Goal: Find specific page/section: Find specific page/section

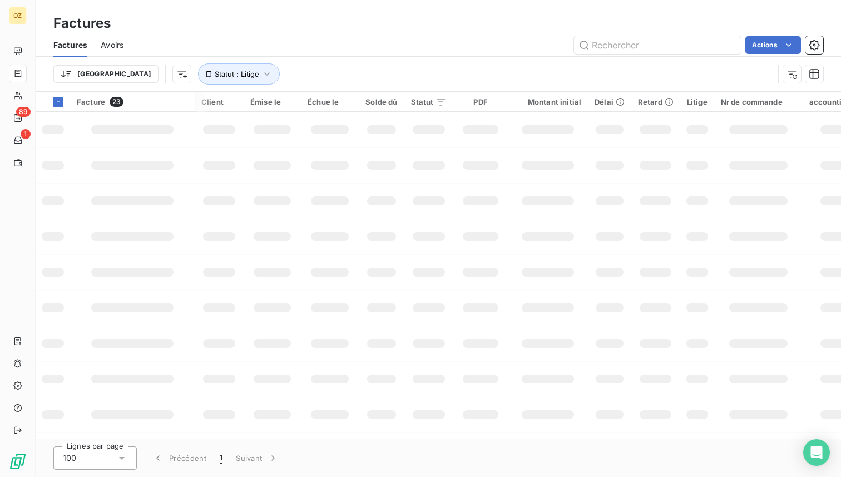
scroll to position [0, 311]
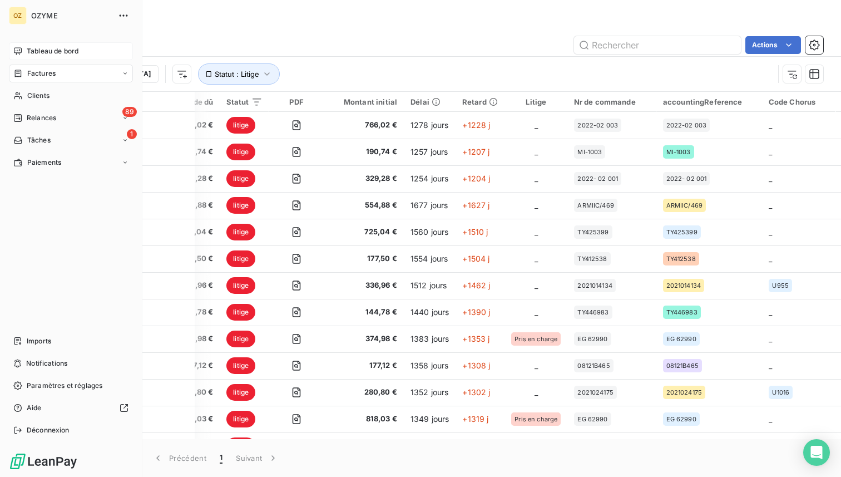
click at [35, 51] on span "Tableau de bord" at bounding box center [53, 51] width 52 height 10
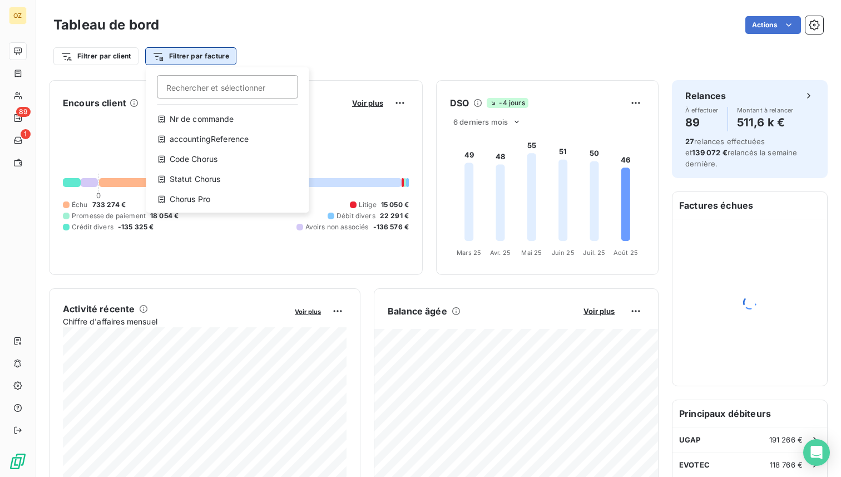
click at [226, 61] on html "OZ 89 1 Tableau de bord Actions Filtrer par client Filtrer par facture Recherch…" at bounding box center [420, 238] width 841 height 477
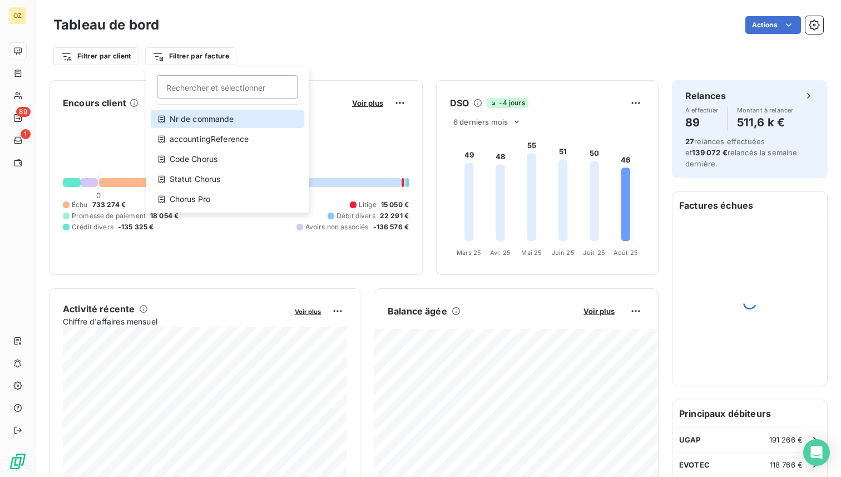
click at [209, 123] on div "Nr de commande" at bounding box center [228, 119] width 154 height 18
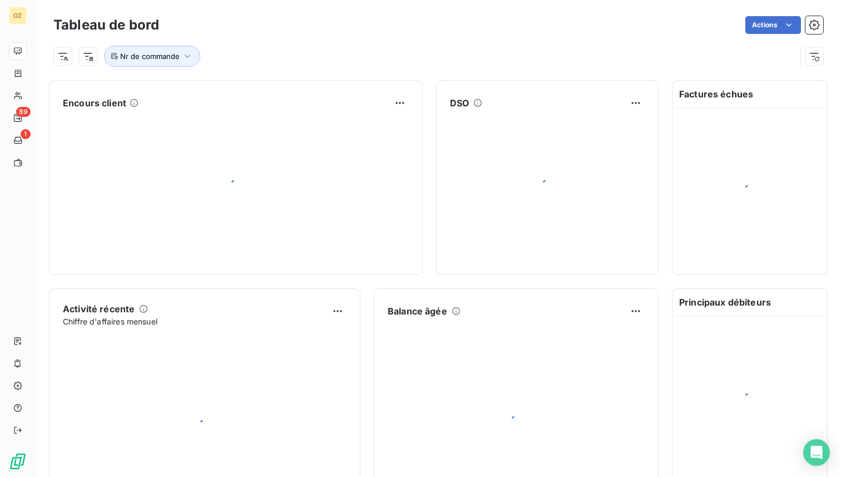
click at [270, 44] on div "Nr de commande" at bounding box center [438, 52] width 770 height 30
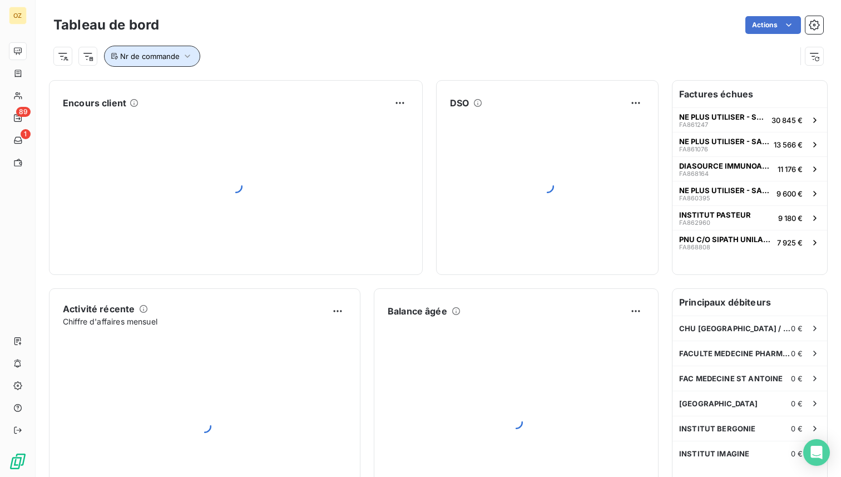
click at [180, 55] on button "Nr de commande" at bounding box center [152, 56] width 96 height 21
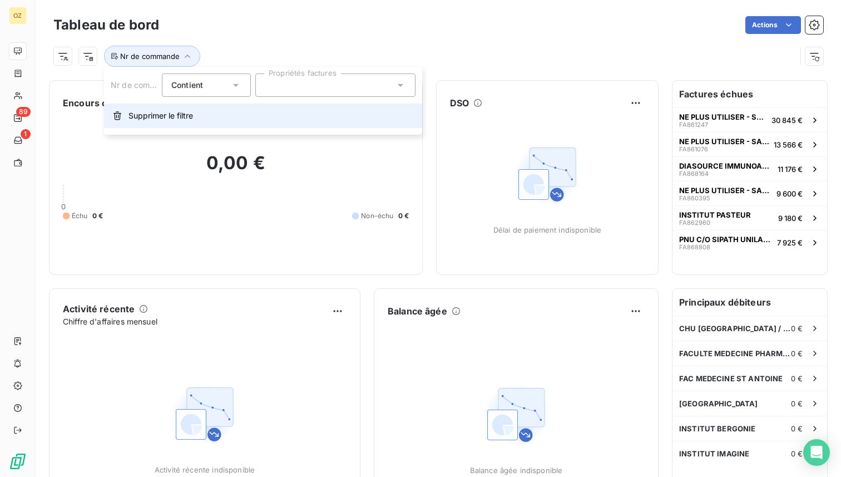
click at [158, 116] on span "Supprimer le filtre" at bounding box center [160, 115] width 65 height 11
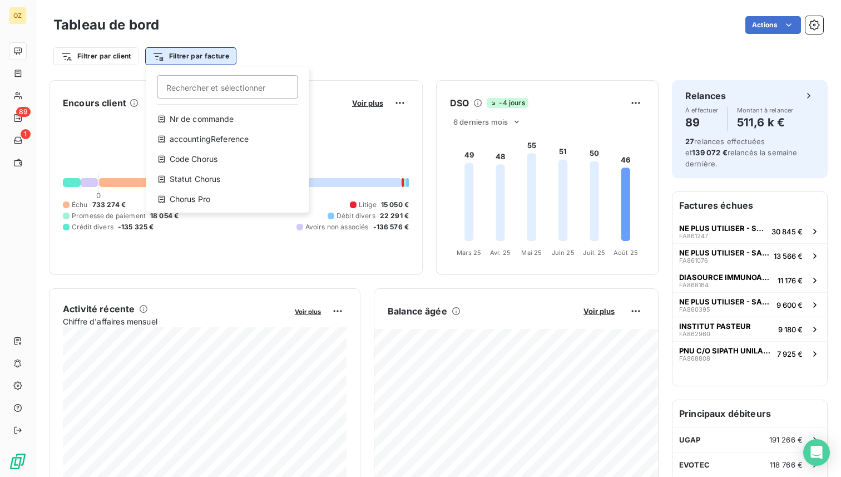
click at [202, 58] on html "OZ 89 1 Tableau de bord Actions Filtrer par client Filtrer par facture Recherch…" at bounding box center [420, 238] width 841 height 477
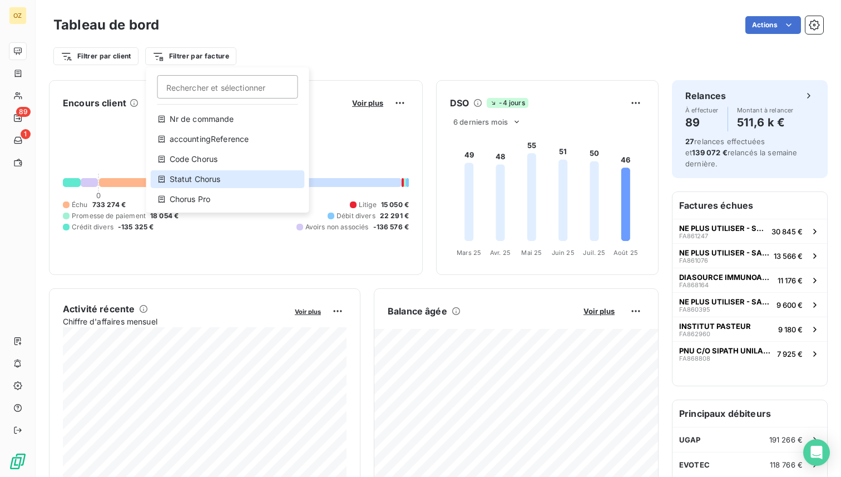
click at [222, 179] on div "Statut Chorus" at bounding box center [228, 179] width 154 height 18
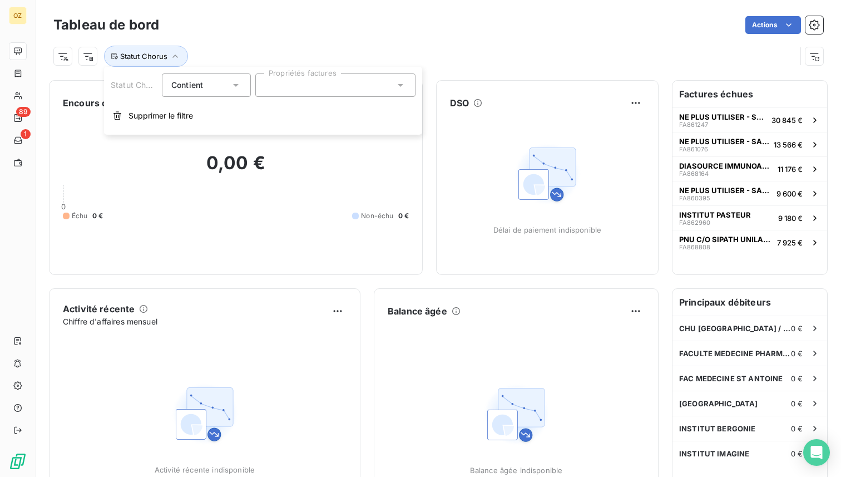
click at [322, 82] on div at bounding box center [335, 84] width 160 height 23
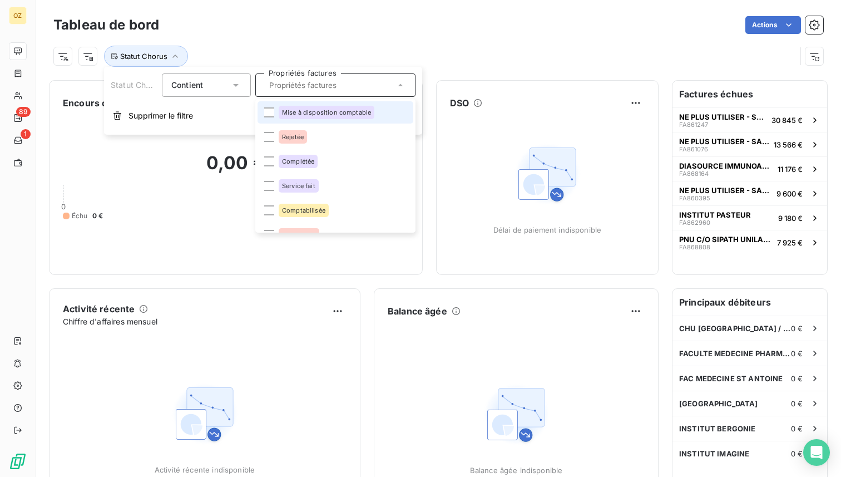
click at [313, 113] on span "Mise à disposition comptable" at bounding box center [326, 112] width 89 height 7
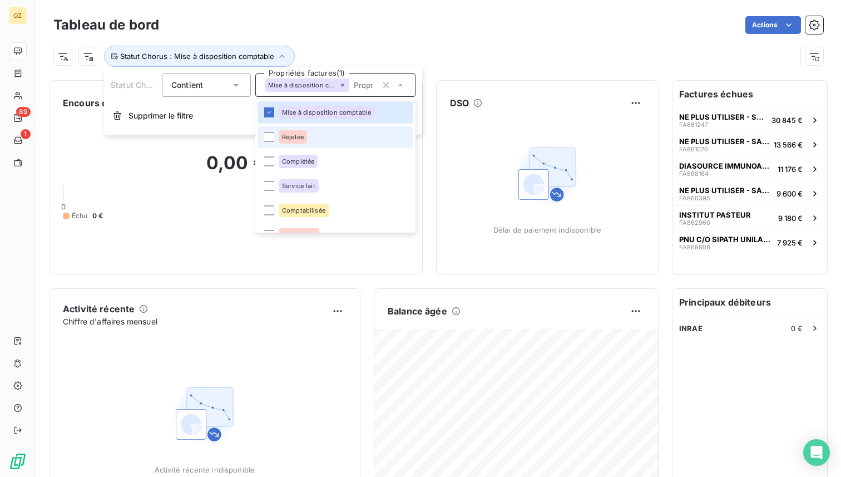
click at [309, 139] on li "Rejetée" at bounding box center [335, 137] width 156 height 22
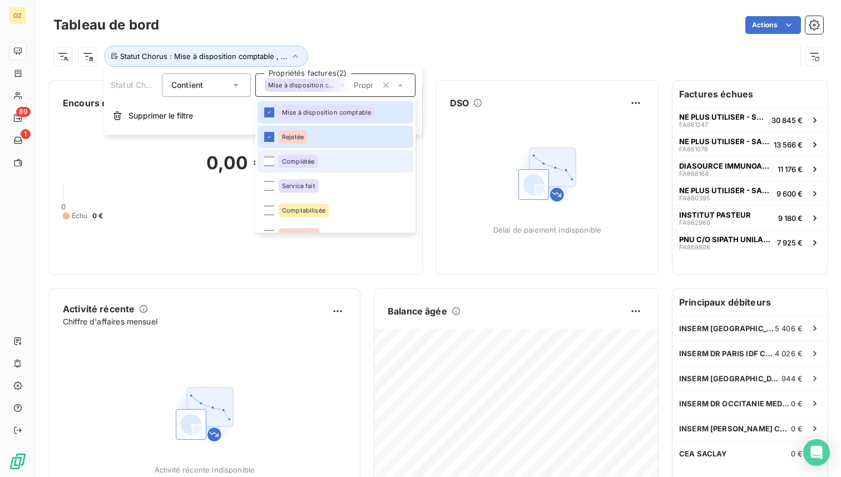
drag, startPoint x: 308, startPoint y: 159, endPoint x: 306, endPoint y: 170, distance: 11.3
click at [308, 159] on span "Complétée" at bounding box center [298, 161] width 32 height 7
drag, startPoint x: 305, startPoint y: 177, endPoint x: 303, endPoint y: 185, distance: 8.6
click at [304, 179] on li "Service fait" at bounding box center [335, 186] width 156 height 22
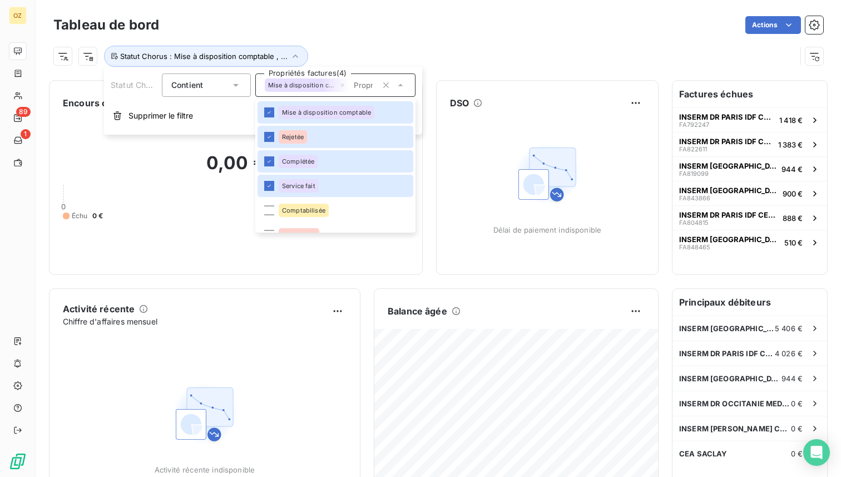
click at [359, 29] on div "Actions" at bounding box center [497, 25] width 651 height 18
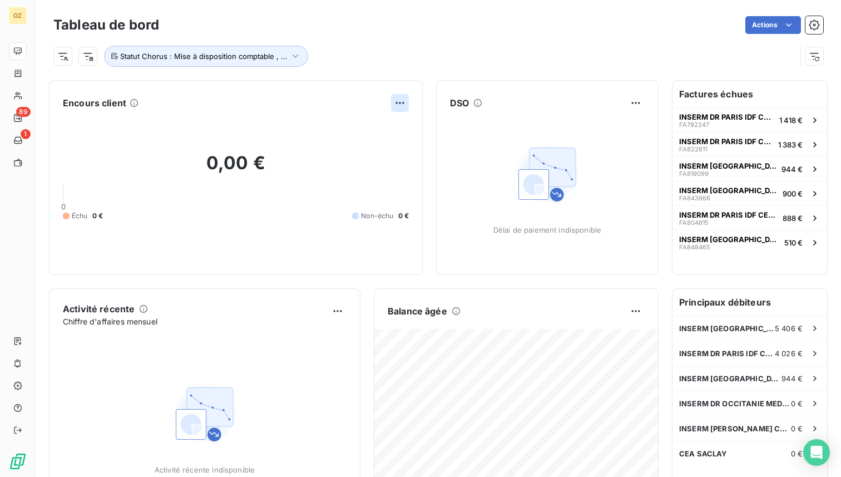
click at [399, 105] on html "OZ 89 1 Tableau de bord Actions Statut Chorus : Mise à disposition comptable , …" at bounding box center [420, 238] width 841 height 477
click at [279, 134] on html "OZ 89 1 Tableau de bord Actions Statut Chorus : Mise à disposition comptable , …" at bounding box center [420, 238] width 841 height 477
click at [279, 57] on span "Statut Chorus : Mise à disposition comptable , ..." at bounding box center [203, 56] width 167 height 9
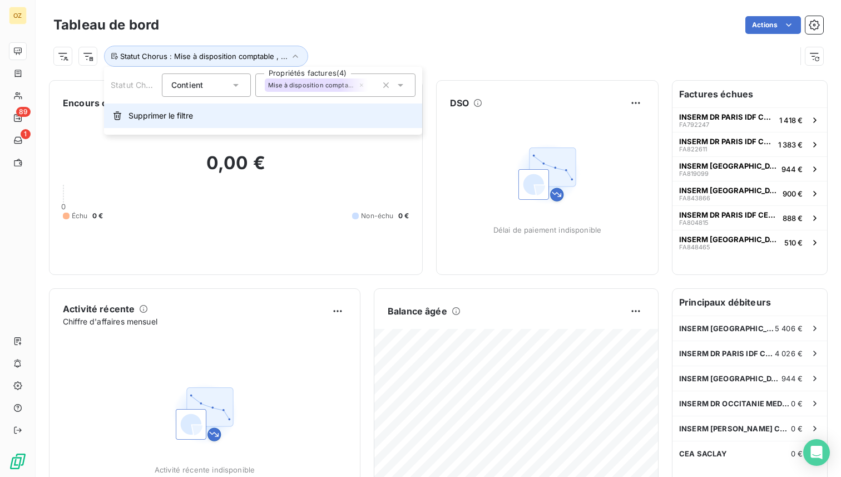
click at [182, 116] on span "Supprimer le filtre" at bounding box center [160, 115] width 65 height 11
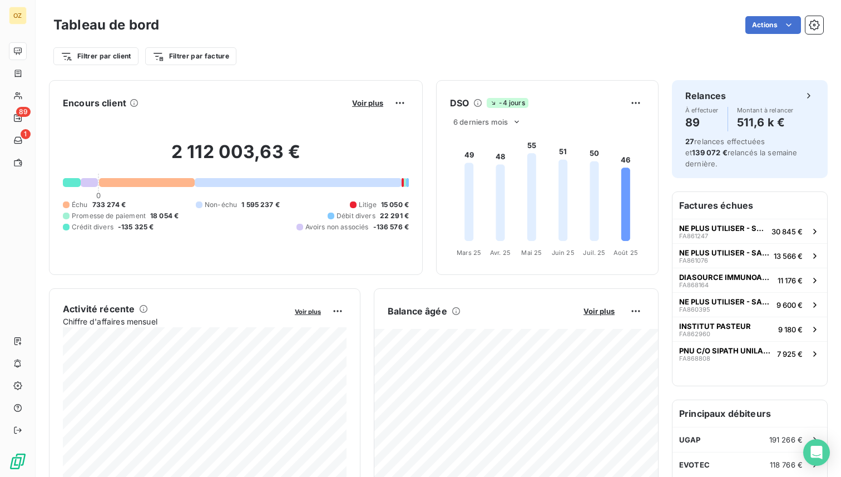
click at [67, 218] on div at bounding box center [66, 215] width 7 height 7
click at [70, 183] on div at bounding box center [72, 182] width 18 height 9
click at [368, 99] on span "Voir plus" at bounding box center [367, 102] width 31 height 9
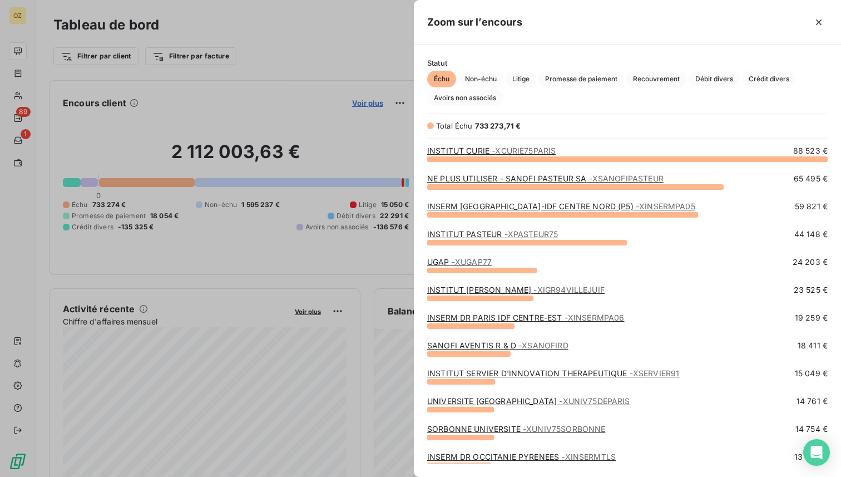
scroll to position [318, 427]
click at [762, 81] on span "Crédit divers" at bounding box center [769, 79] width 54 height 17
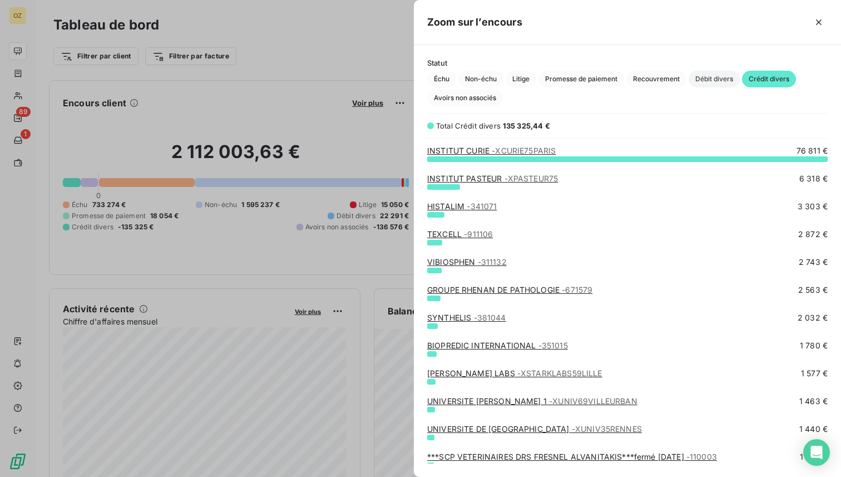
click at [715, 81] on span "Débit divers" at bounding box center [713, 79] width 51 height 17
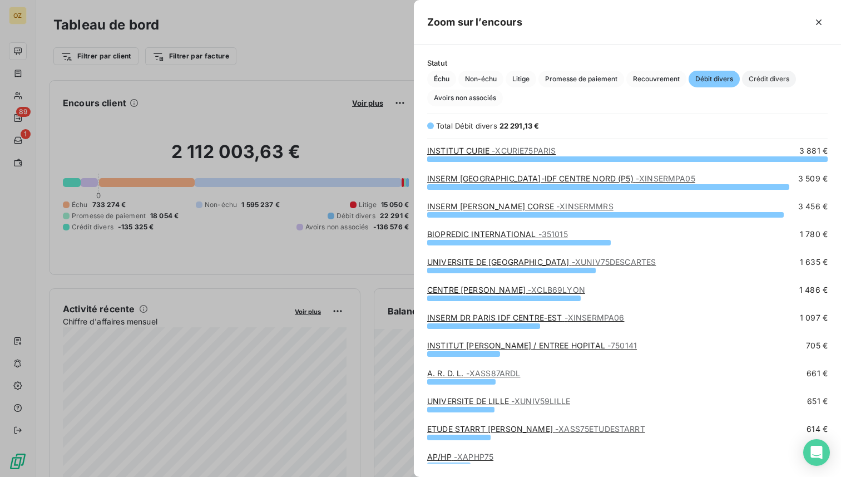
click at [771, 80] on span "Crédit divers" at bounding box center [769, 79] width 54 height 17
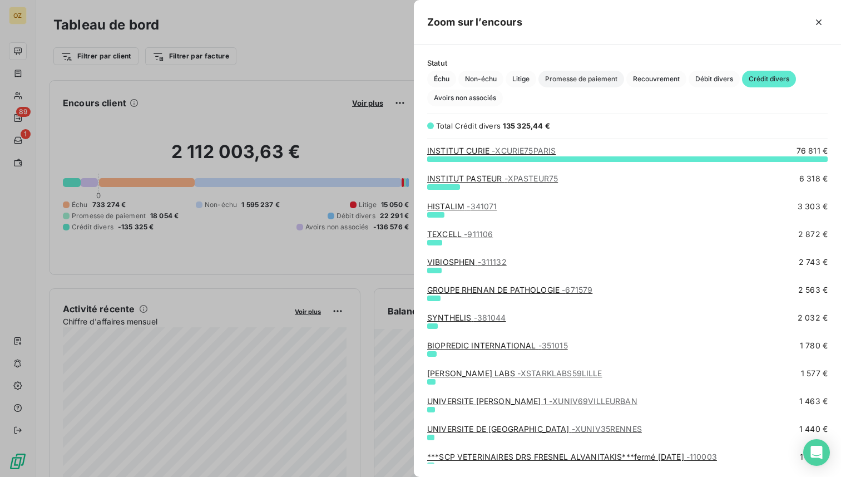
click at [586, 77] on span "Promesse de paiement" at bounding box center [581, 79] width 86 height 17
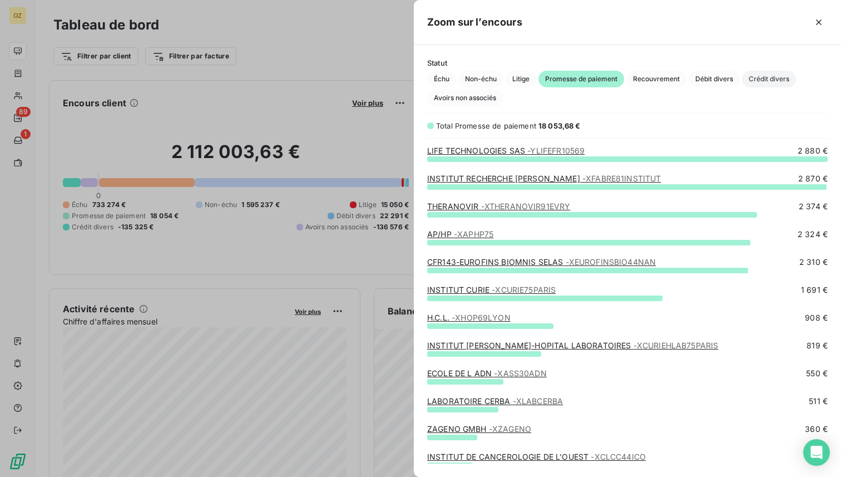
click at [767, 79] on span "Crédit divers" at bounding box center [769, 79] width 54 height 17
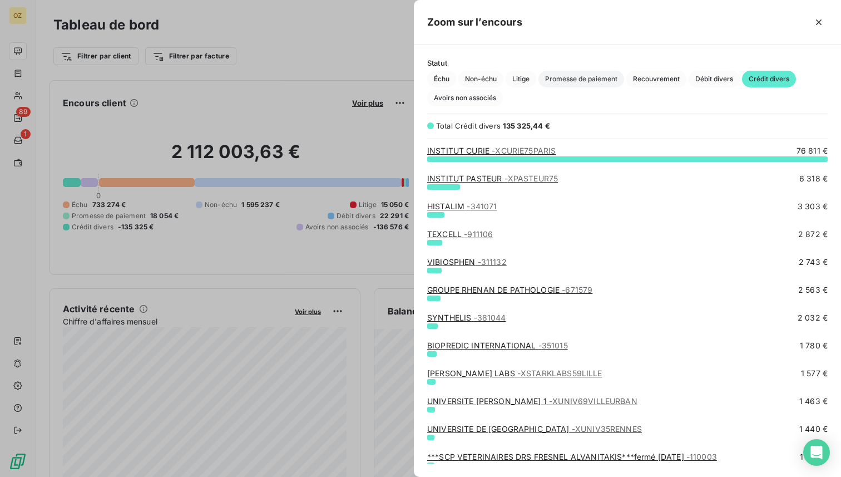
click at [597, 76] on span "Promesse de paiement" at bounding box center [581, 79] width 86 height 17
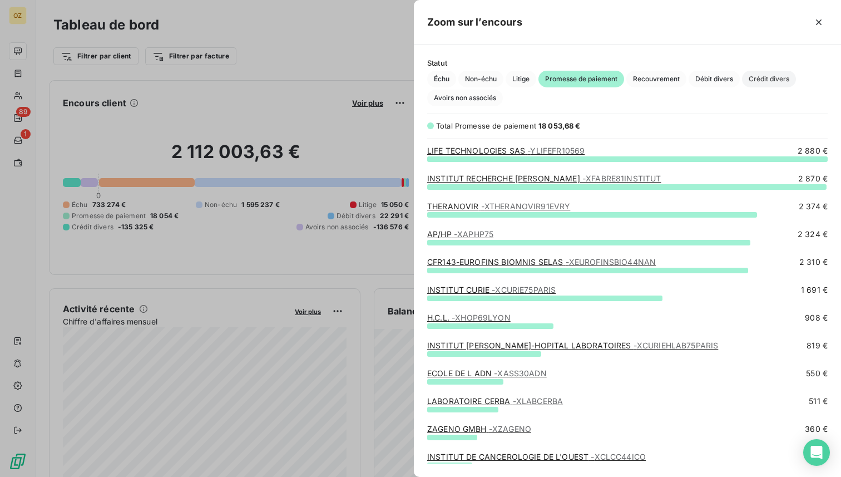
click at [769, 80] on span "Crédit divers" at bounding box center [769, 79] width 54 height 17
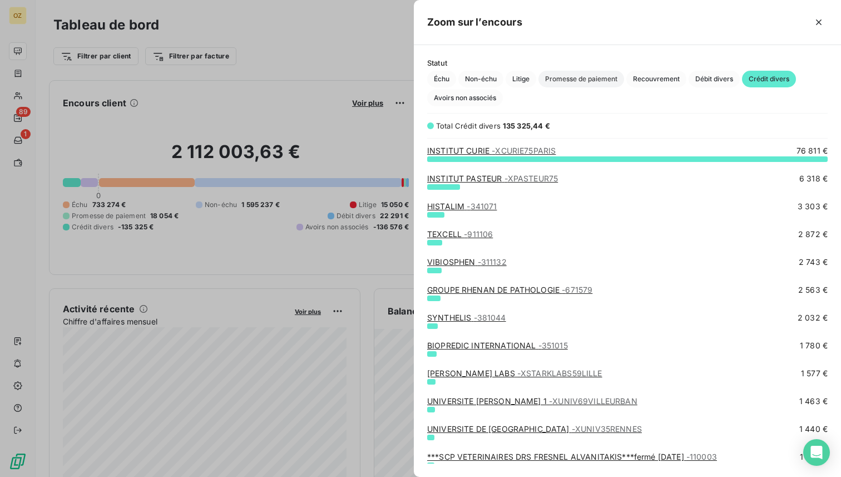
click at [600, 78] on span "Promesse de paiement" at bounding box center [581, 79] width 86 height 17
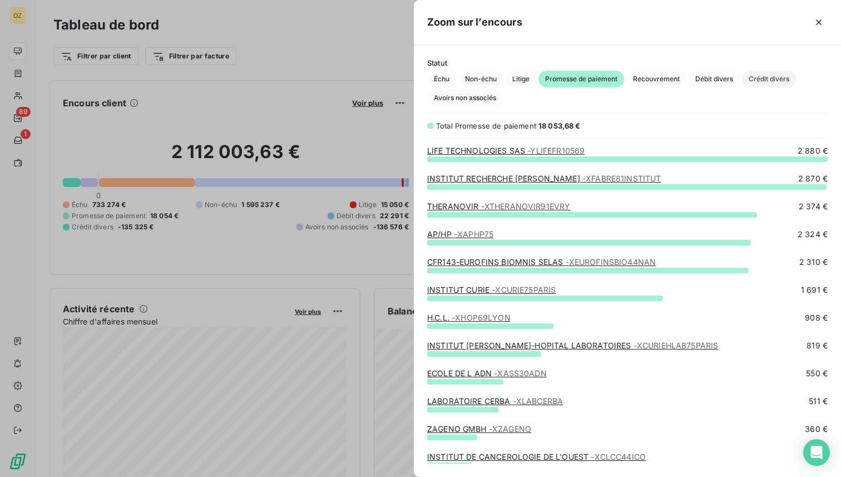
click at [775, 82] on span "Crédit divers" at bounding box center [769, 79] width 54 height 17
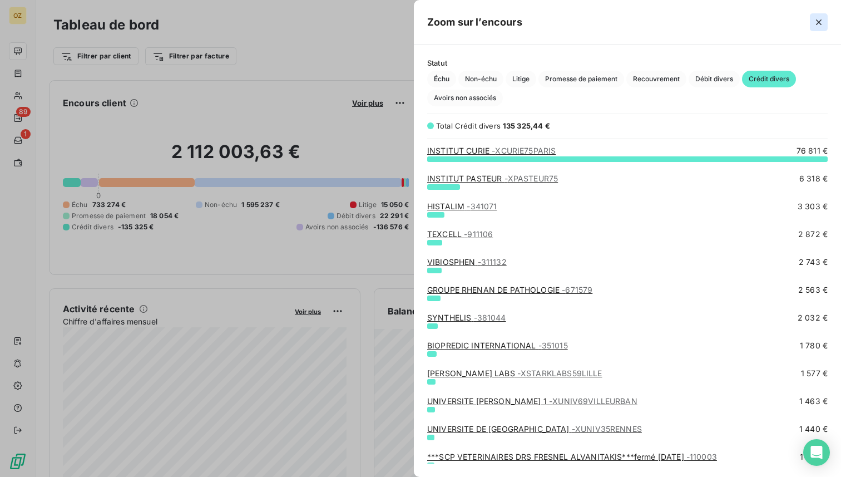
click at [819, 23] on icon "button" at bounding box center [819, 22] width 6 height 6
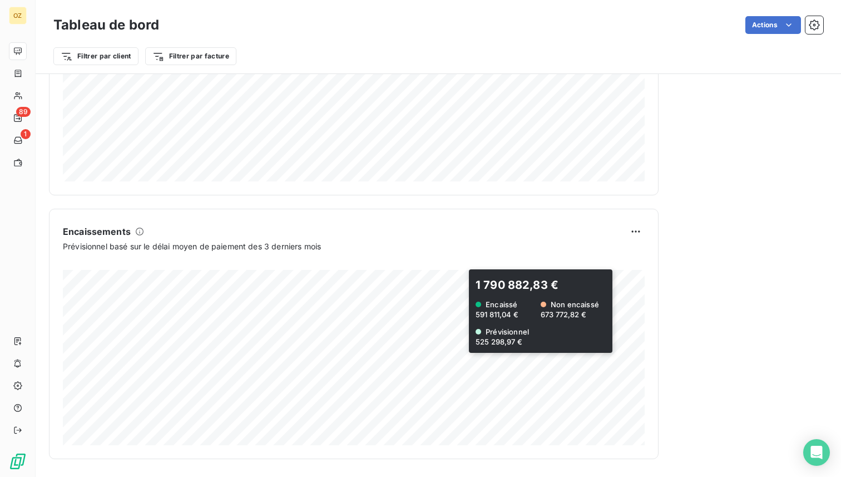
scroll to position [0, 0]
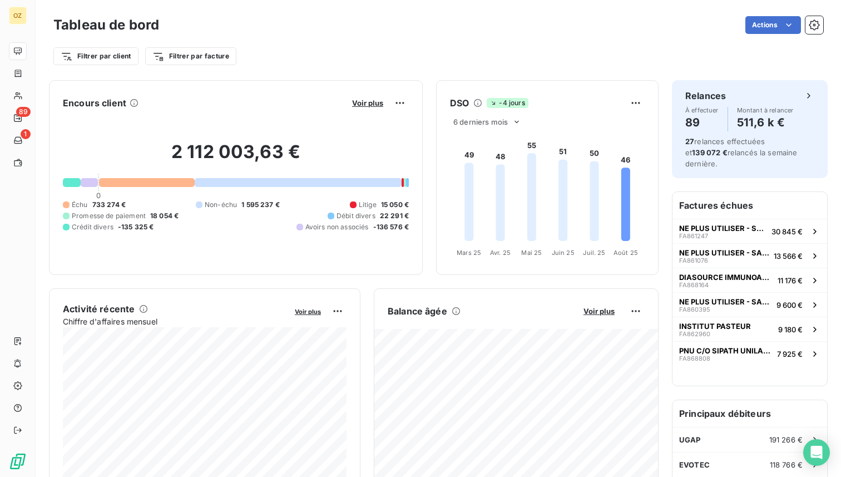
click at [73, 184] on div at bounding box center [72, 182] width 18 height 9
click at [66, 217] on div at bounding box center [66, 215] width 7 height 7
